Goal: Complete application form

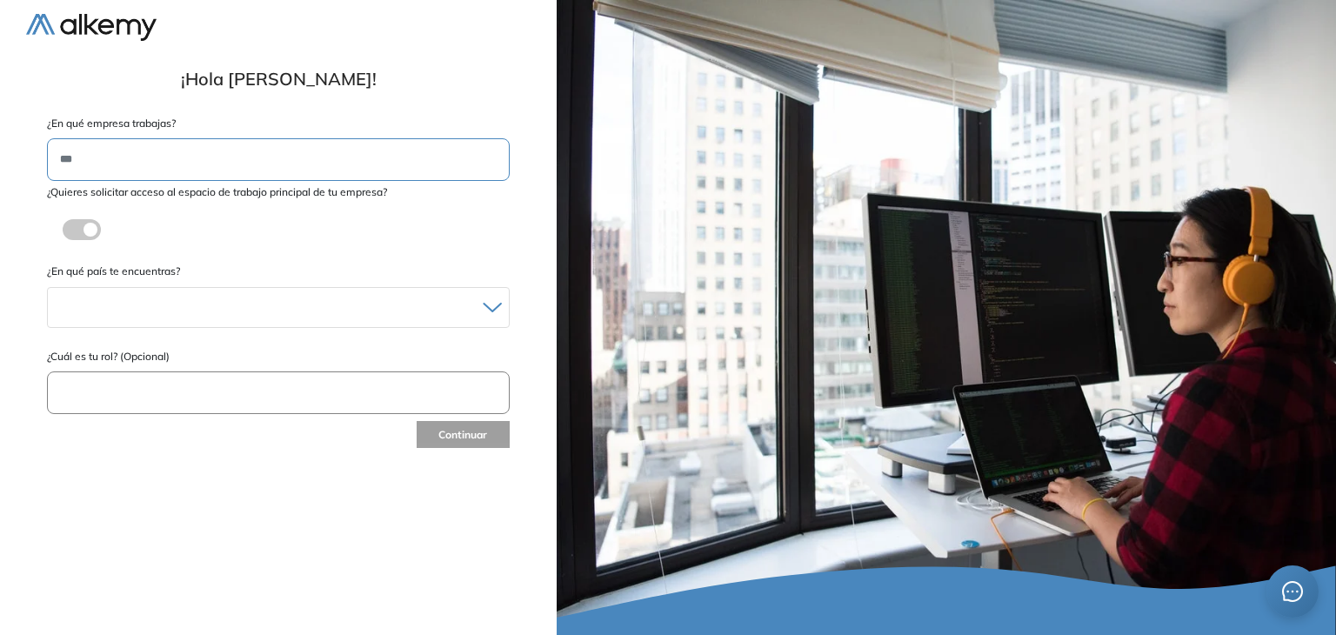
click at [86, 226] on label at bounding box center [82, 229] width 38 height 21
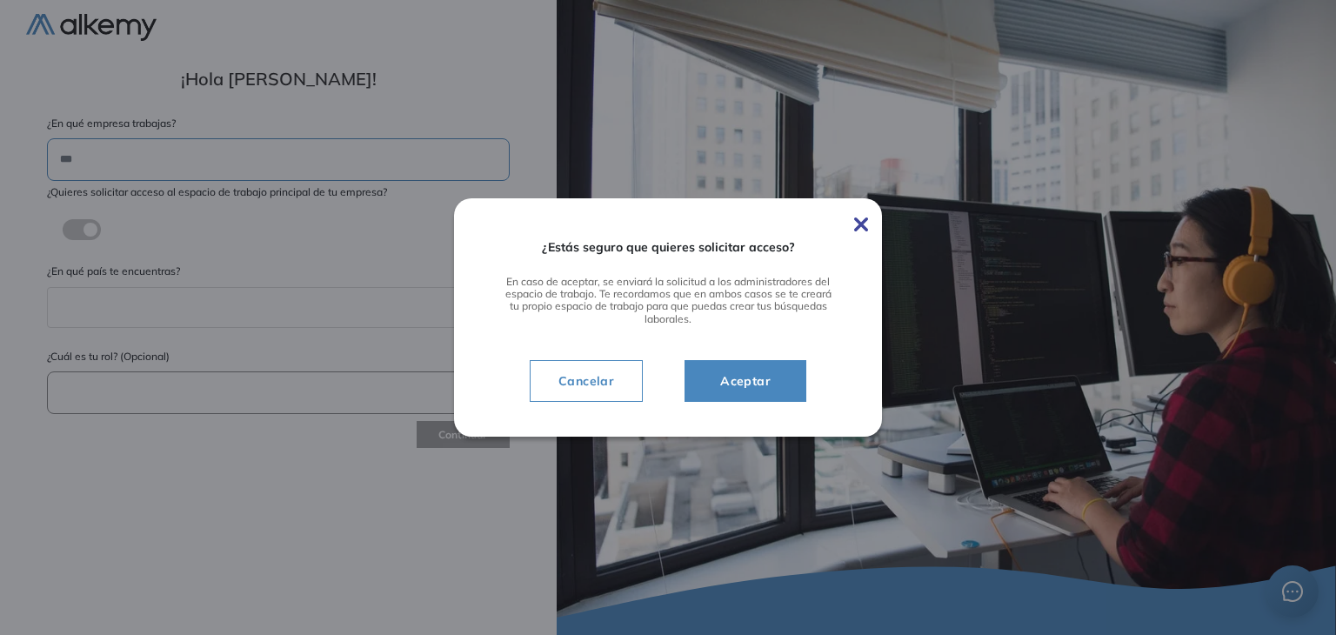
click at [747, 378] on span "Aceptar" at bounding box center [745, 381] width 78 height 21
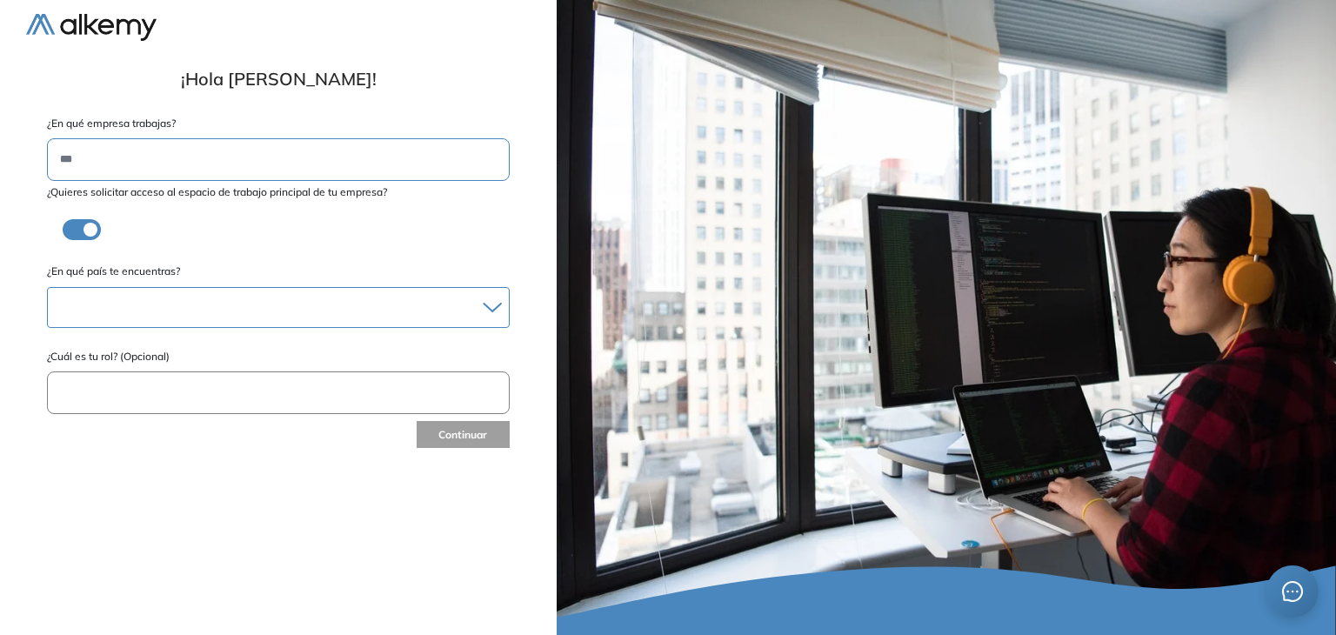
click at [499, 300] on div at bounding box center [278, 307] width 461 height 25
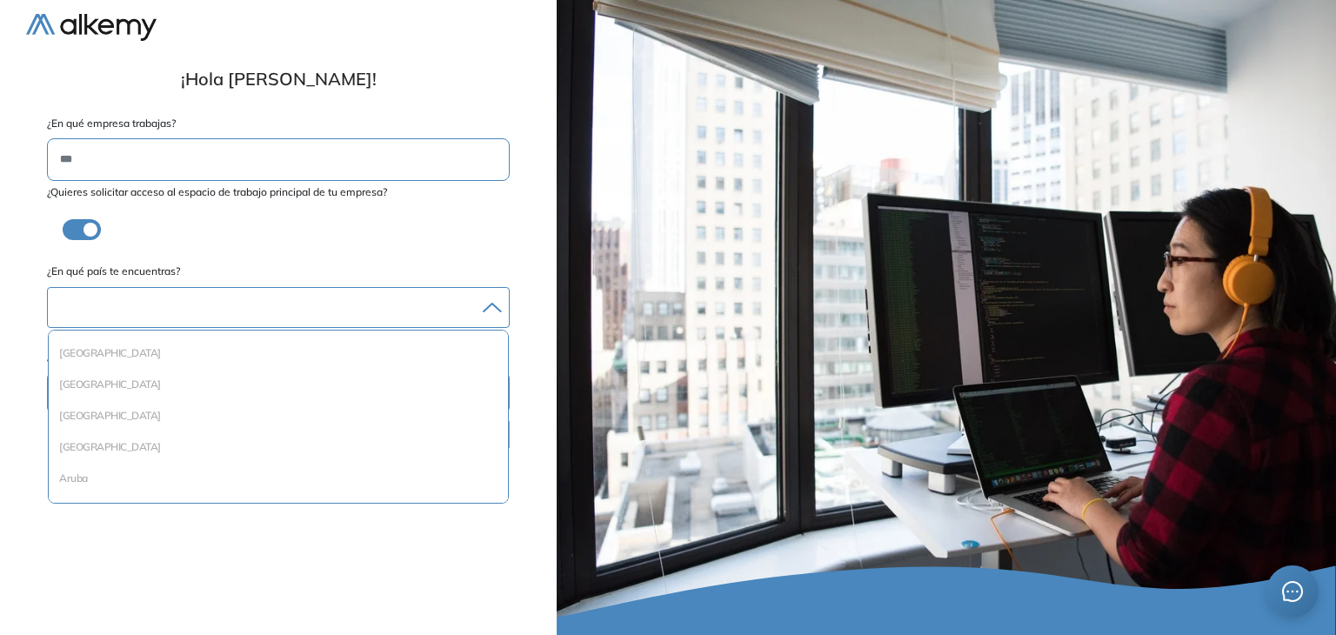
click at [352, 324] on div "Albania Andorra Antigua y Barbuda Argentina Aruba Australia Austria Bahamas Bar…" at bounding box center [278, 307] width 463 height 41
click at [338, 311] on div at bounding box center [278, 307] width 461 height 25
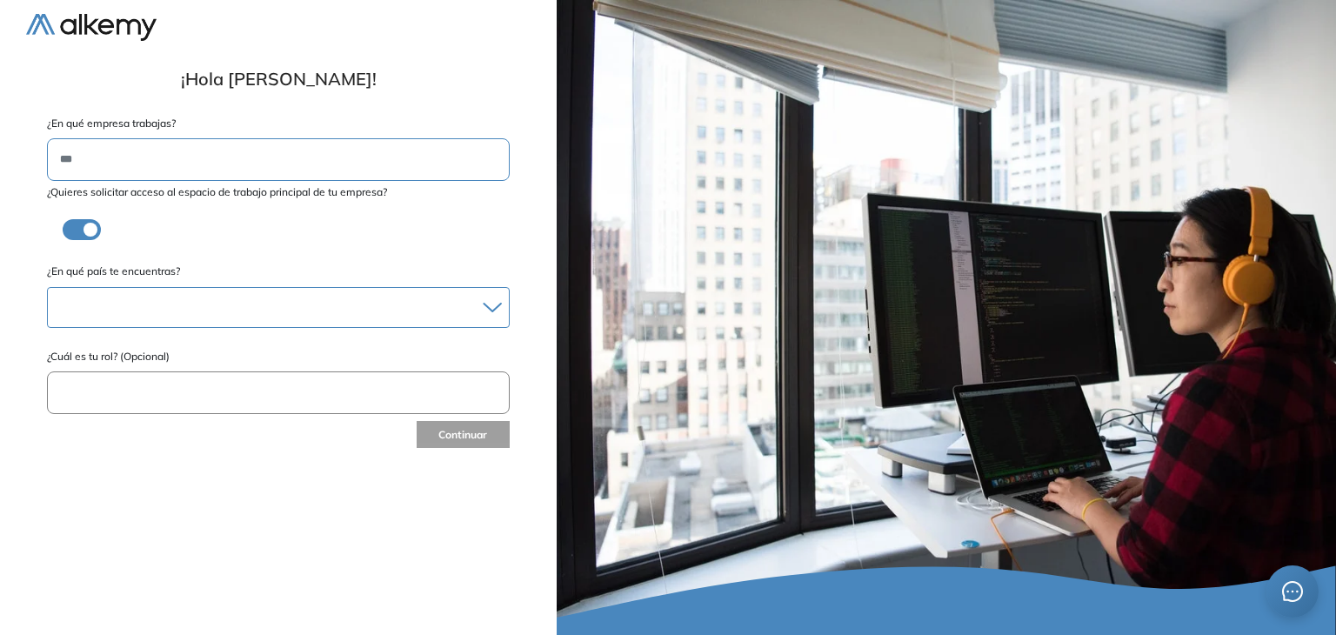
click at [338, 311] on div at bounding box center [278, 307] width 461 height 25
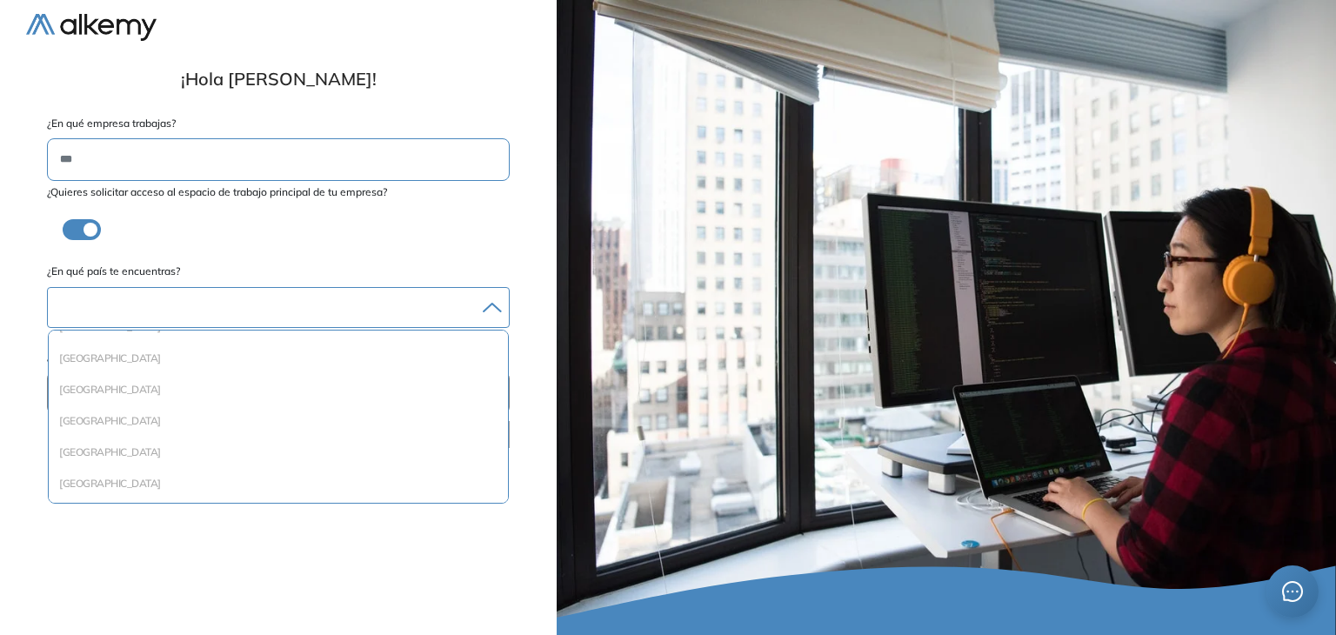
scroll to position [501, 0]
click at [81, 387] on li "Chile" at bounding box center [278, 384] width 445 height 17
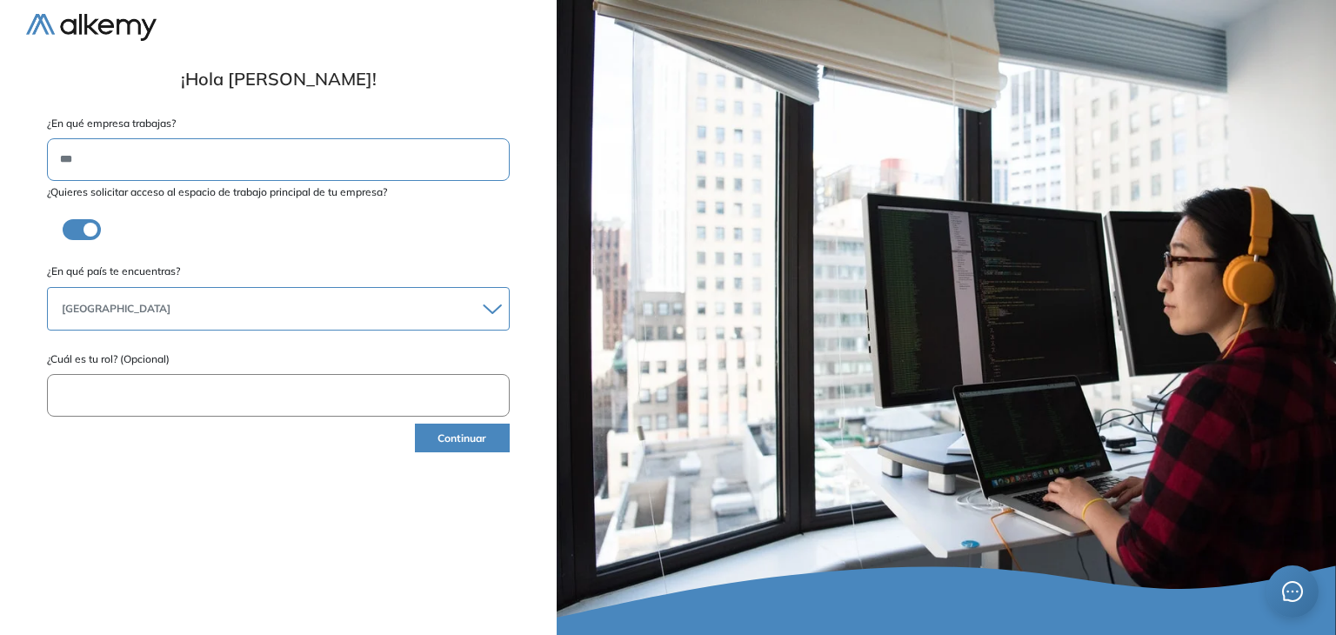
click at [92, 404] on input "text" at bounding box center [278, 395] width 463 height 43
type input "**********"
click at [421, 440] on button "Continuar" at bounding box center [462, 438] width 95 height 29
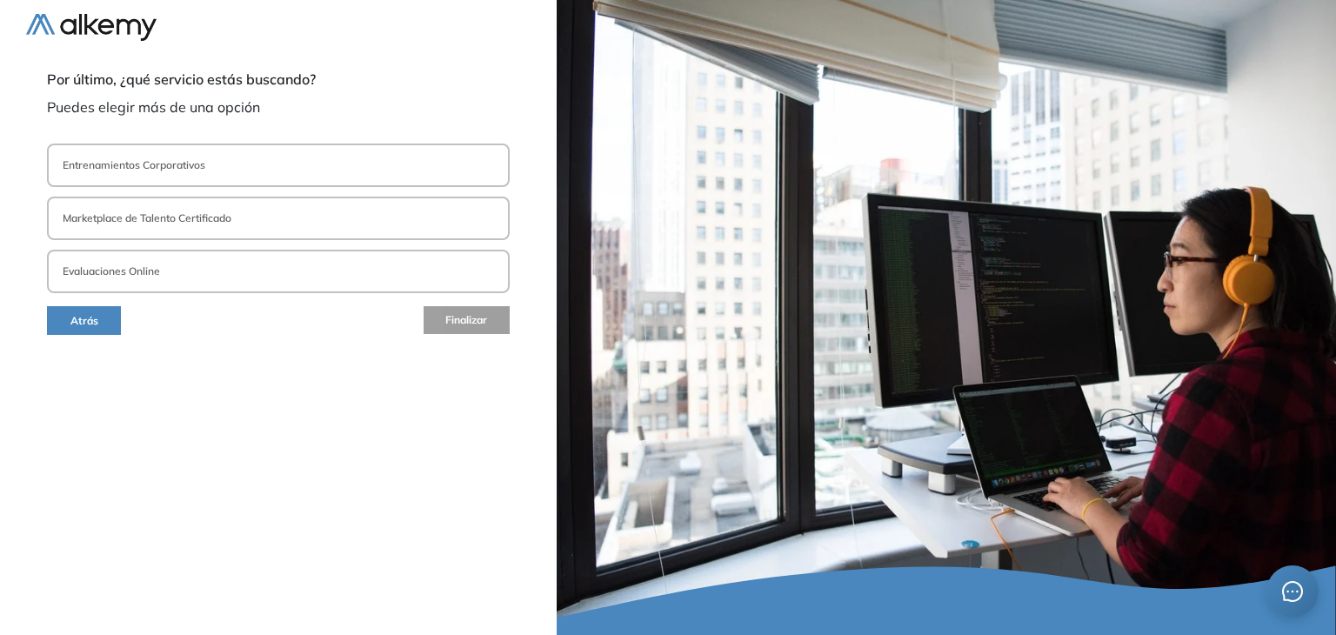
click at [191, 157] on p "Entrenamientos Corporativos" at bounding box center [134, 165] width 143 height 16
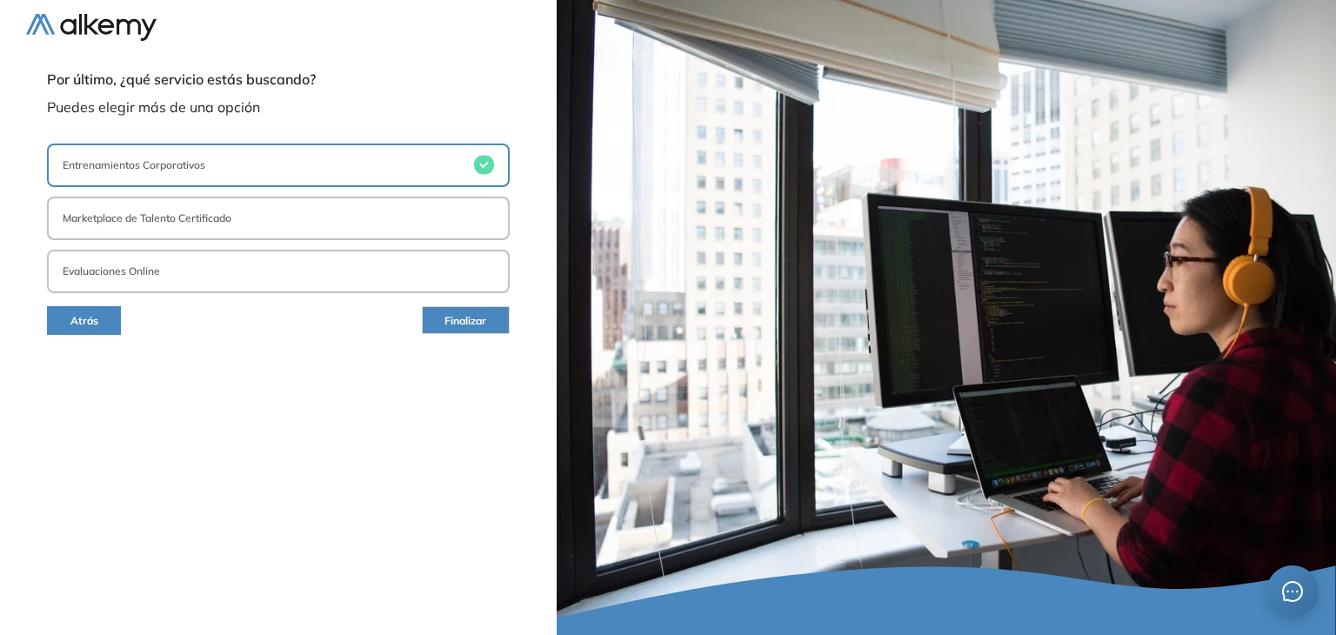
click at [191, 157] on p "Entrenamientos Corporativos" at bounding box center [134, 165] width 143 height 16
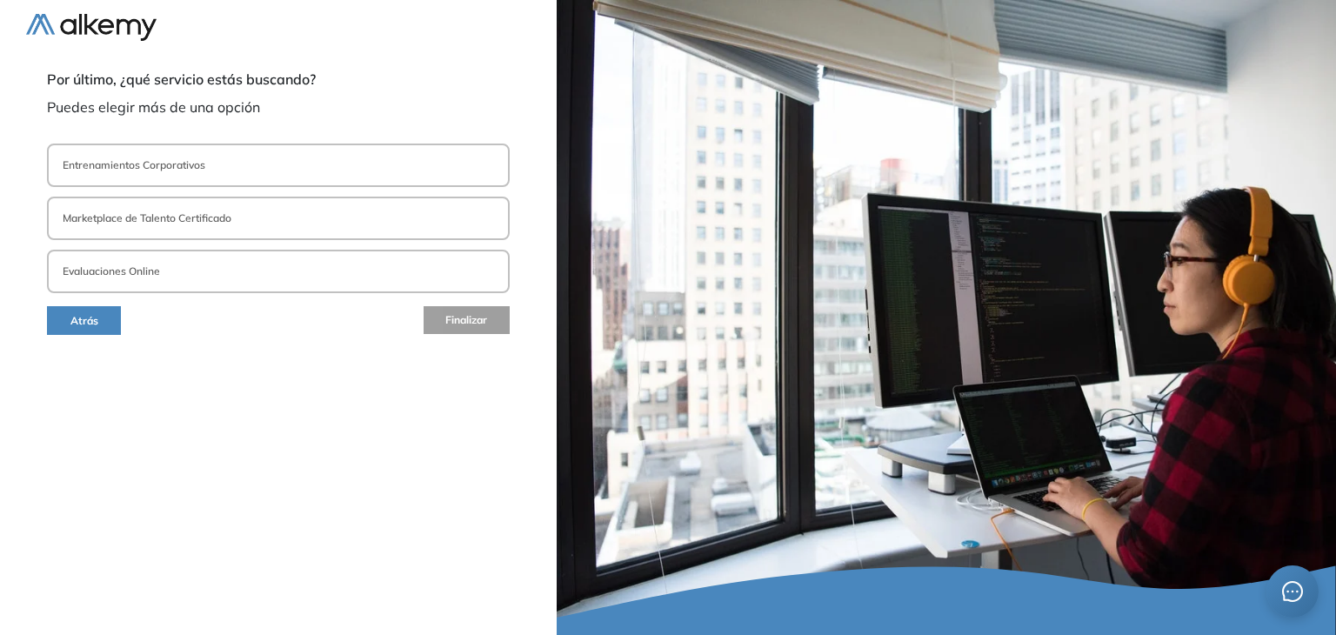
click at [108, 271] on p "Evaluaciones Online" at bounding box center [111, 272] width 97 height 16
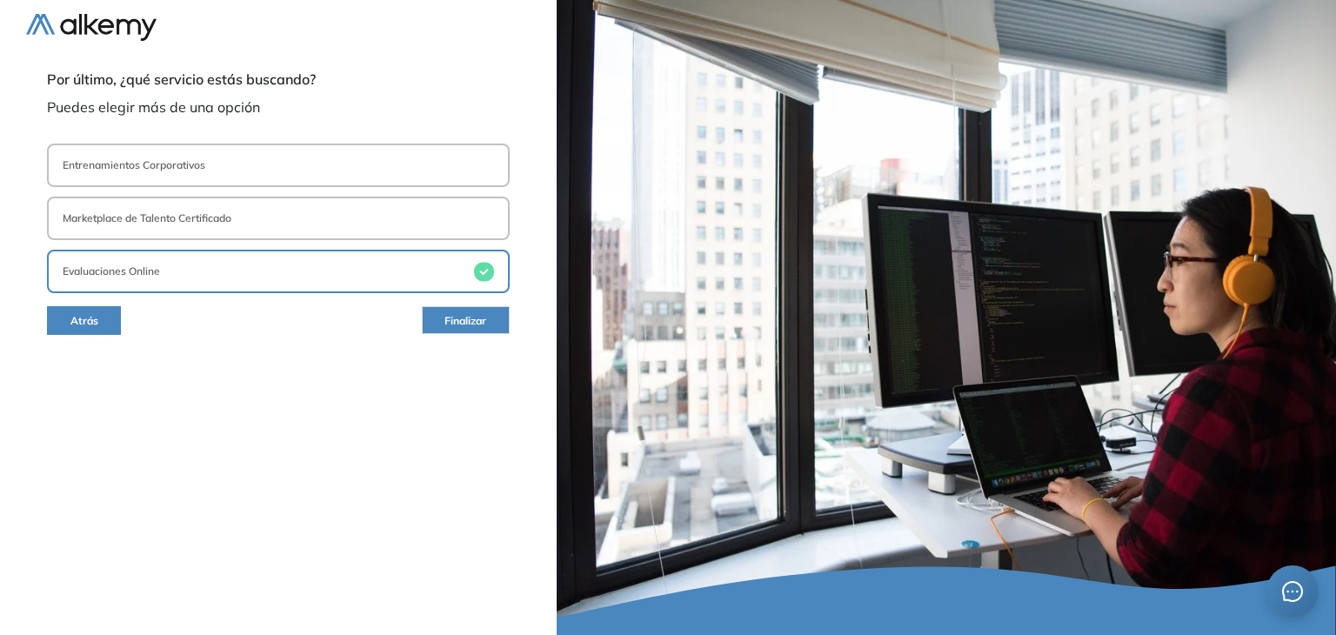
click at [466, 323] on span "Finalizar" at bounding box center [466, 321] width 42 height 17
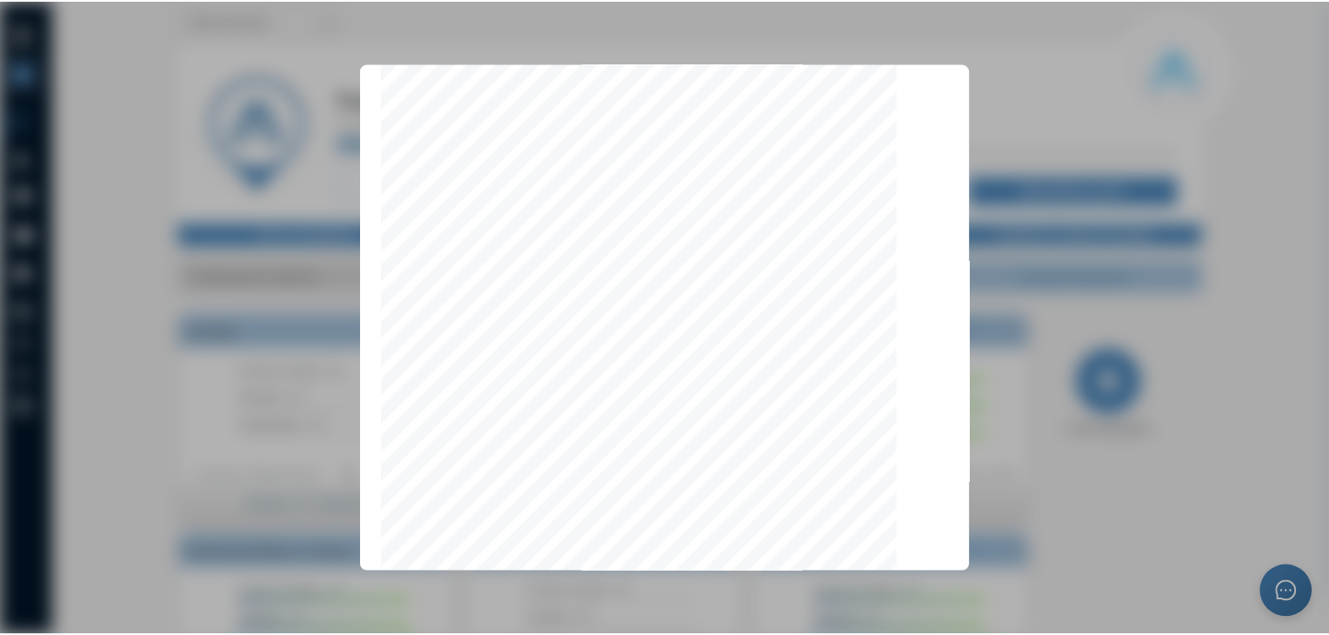
scroll to position [5485, 0]
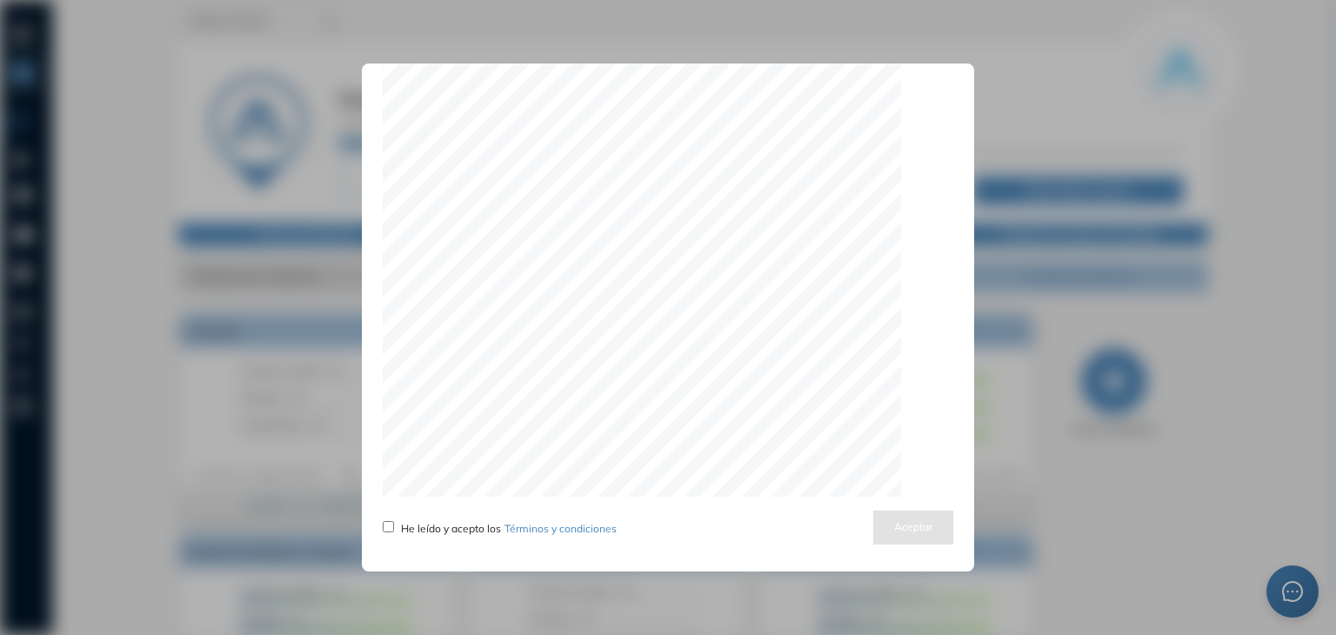
click at [379, 520] on div "Actualizamos nuestros términos y condiciones He leído y acepto los Términos y c…" at bounding box center [668, 318] width 613 height 508
click at [899, 512] on button "Aceptar" at bounding box center [914, 528] width 80 height 34
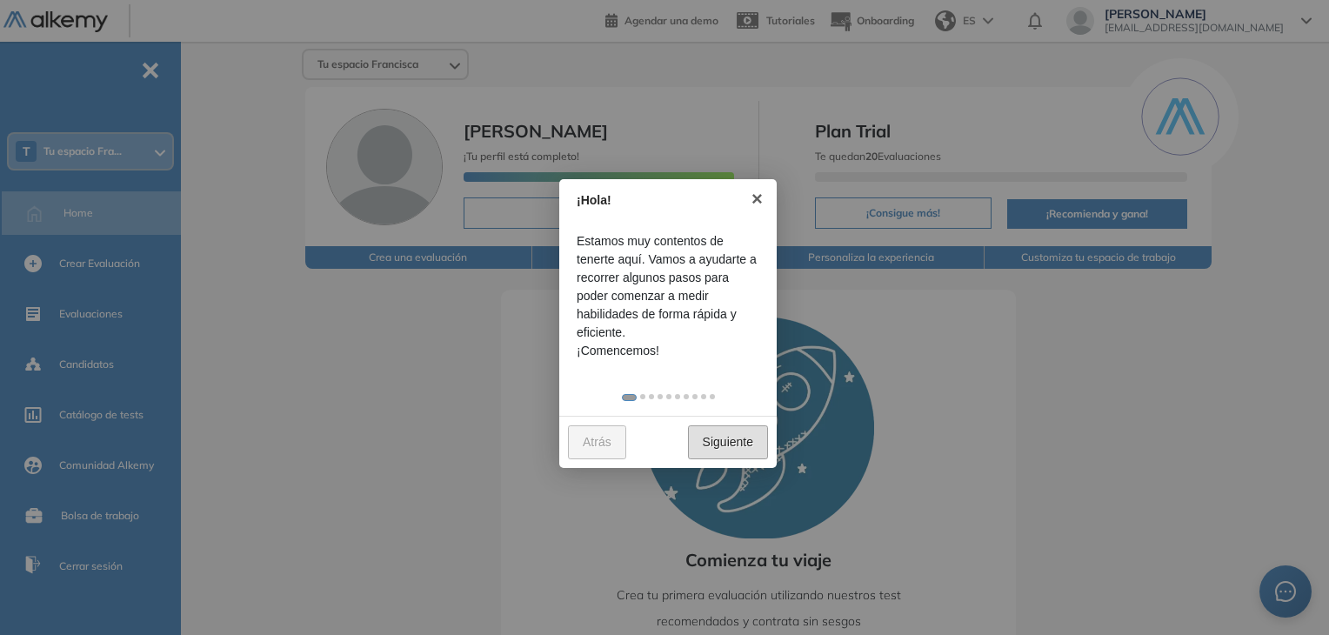
click at [743, 457] on link "Siguiente" at bounding box center [728, 442] width 80 height 34
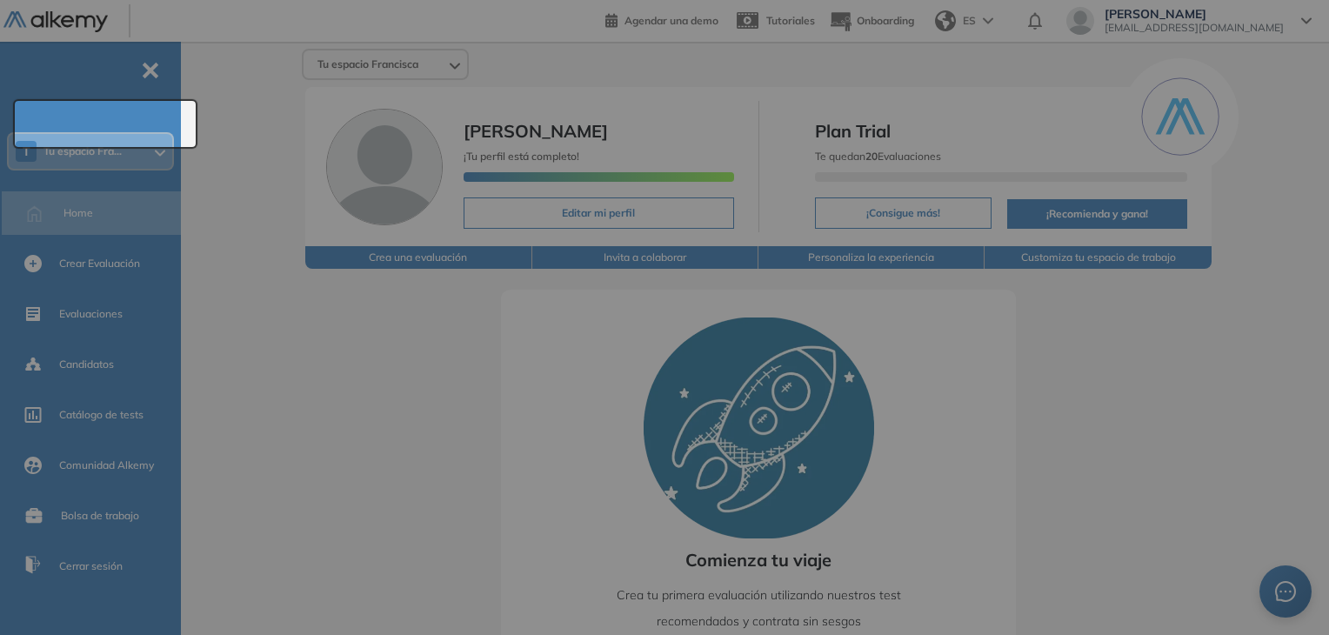
scroll to position [27, 0]
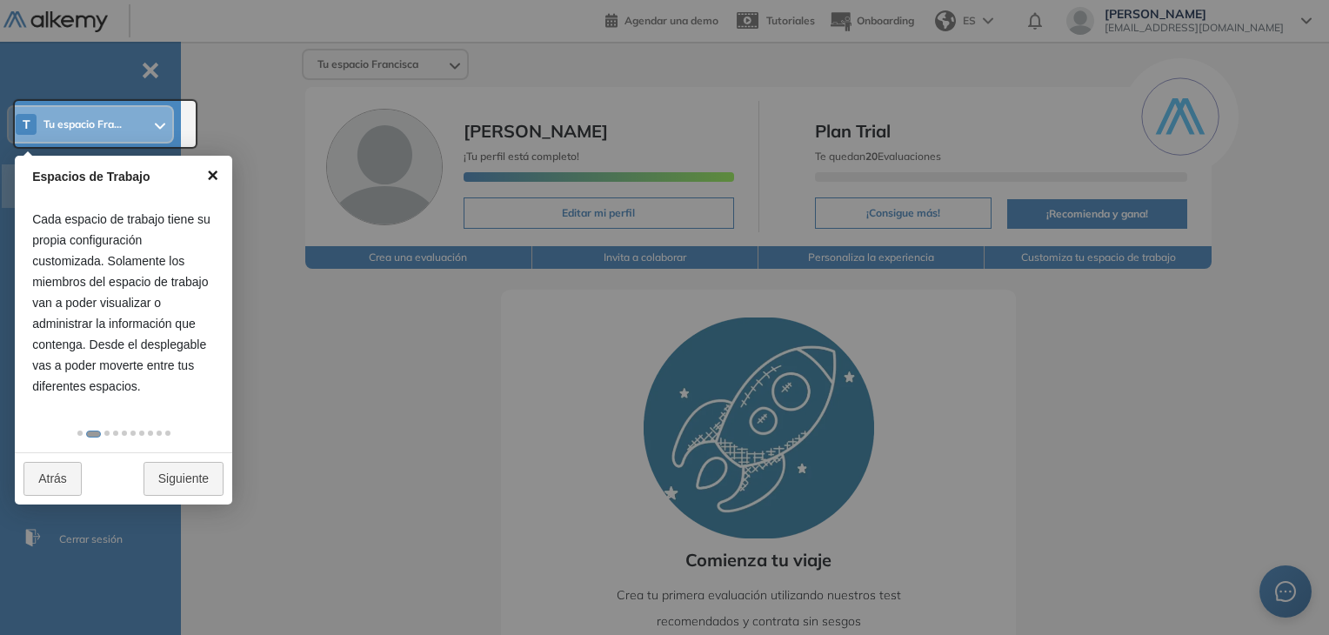
click at [213, 171] on link "×" at bounding box center [212, 175] width 39 height 39
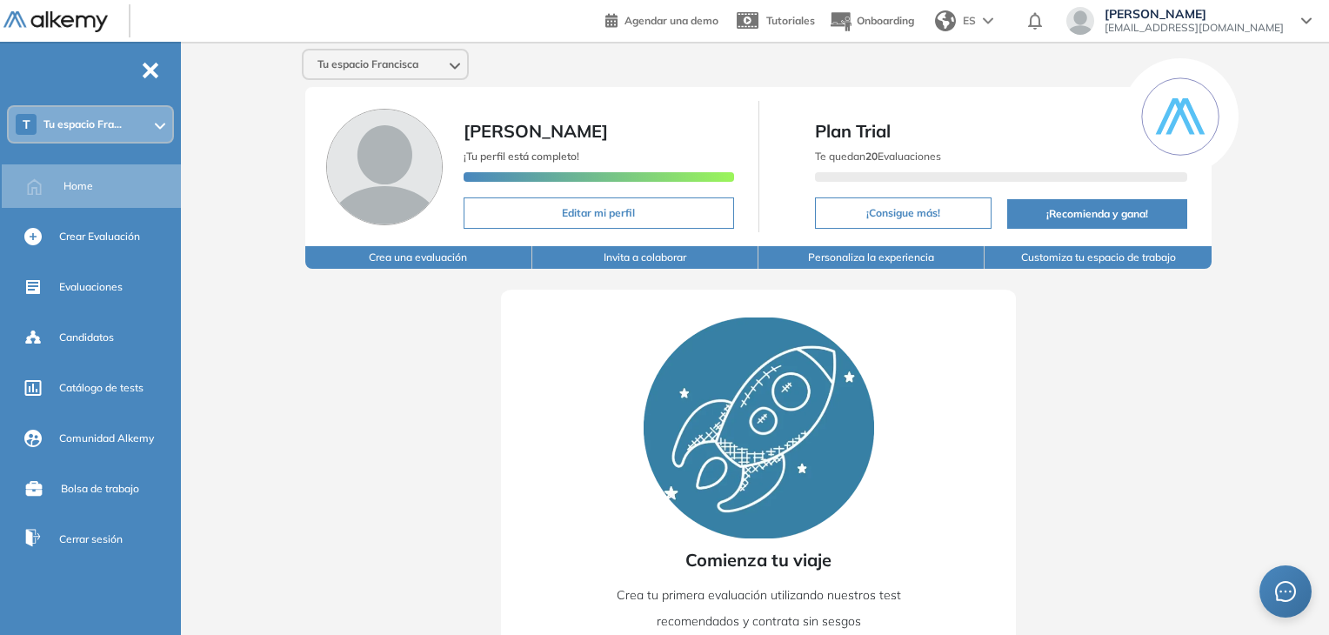
click at [547, 583] on div "Comienza tu viaje Crea tu primera evaluación utilizando nuestros test recomenda…" at bounding box center [758, 512] width 515 height 445
